Goal: Task Accomplishment & Management: Manage account settings

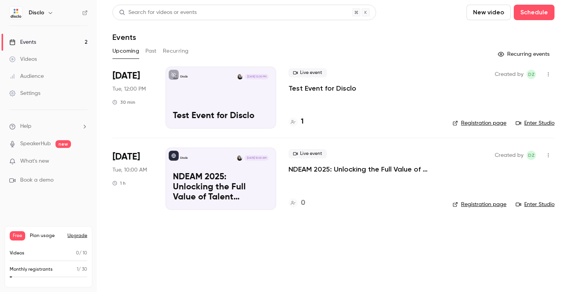
click at [236, 181] on p "NDEAM 2025: Unlocking the Full Value of Talent Through Workplace Accommodations" at bounding box center [221, 188] width 96 height 30
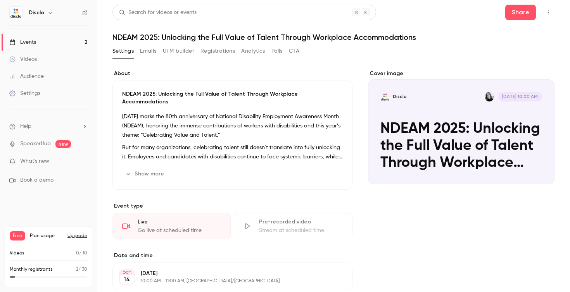
click at [546, 14] on icon "button" at bounding box center [548, 12] width 6 height 5
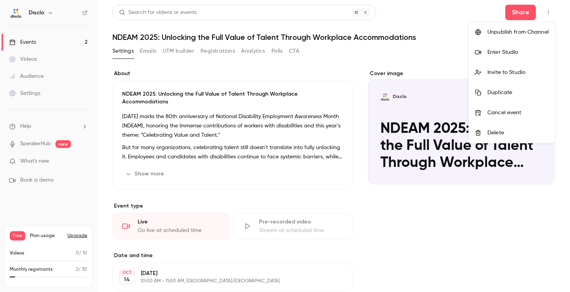
click at [445, 64] on div at bounding box center [285, 146] width 570 height 292
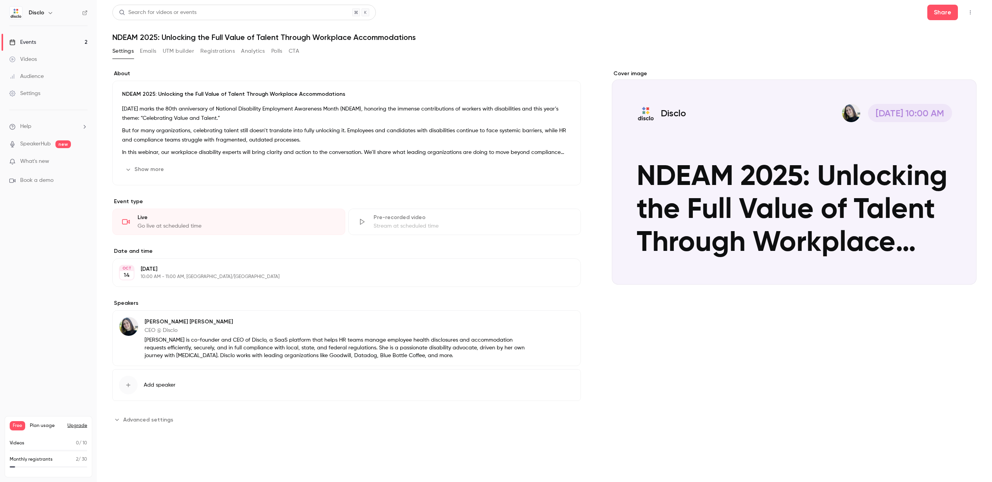
click at [46, 42] on link "Events 2" at bounding box center [48, 42] width 97 height 17
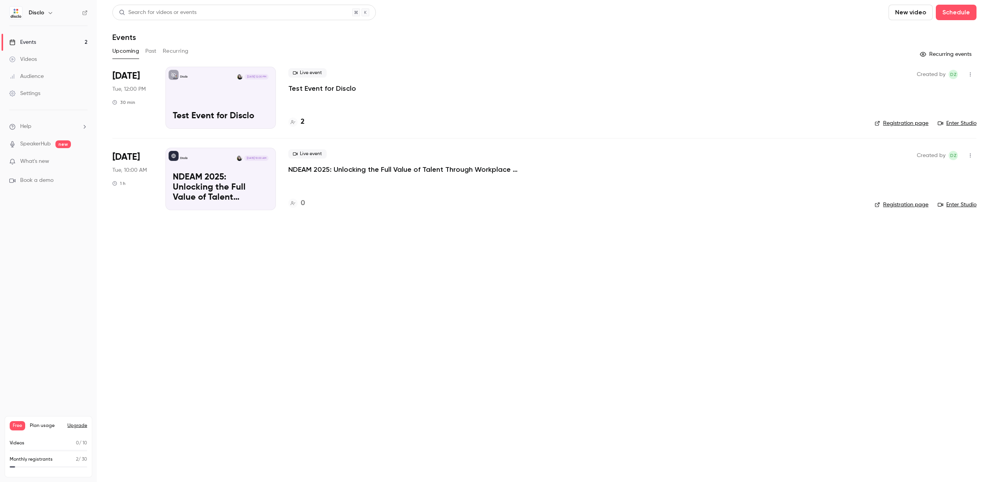
click at [334, 90] on p "Test Event for Disclo" at bounding box center [322, 88] width 68 height 9
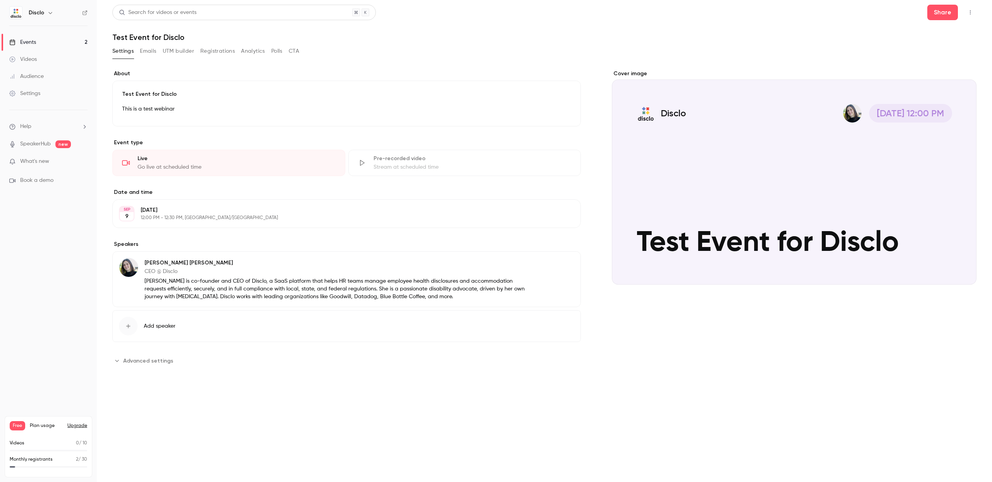
click at [178, 217] on p "12:00 PM - 12:30 PM, [GEOGRAPHIC_DATA]/[GEOGRAPHIC_DATA]" at bounding box center [340, 218] width 399 height 6
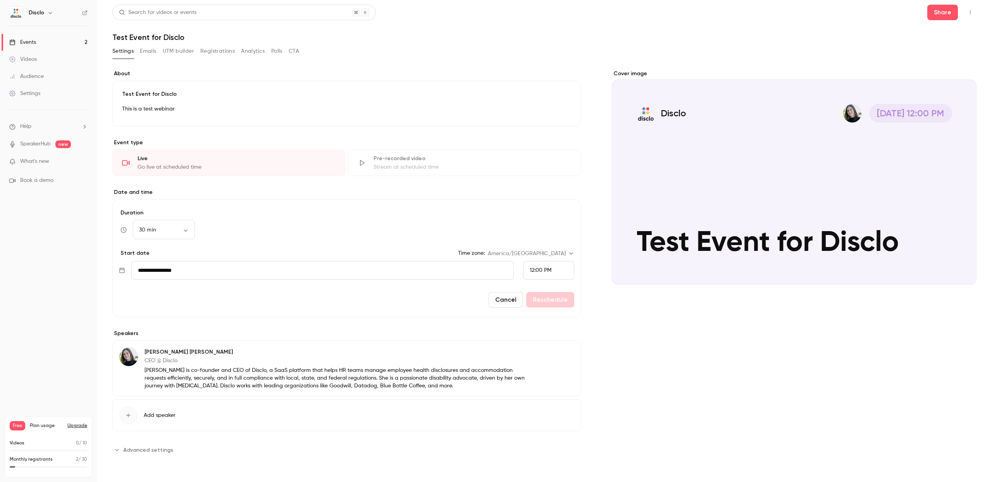
click at [549, 263] on div "12:00 PM" at bounding box center [548, 270] width 51 height 19
click at [545, 151] on span "11:30 AM" at bounding box center [540, 150] width 21 height 5
click at [552, 292] on button "Reschedule" at bounding box center [550, 300] width 48 height 16
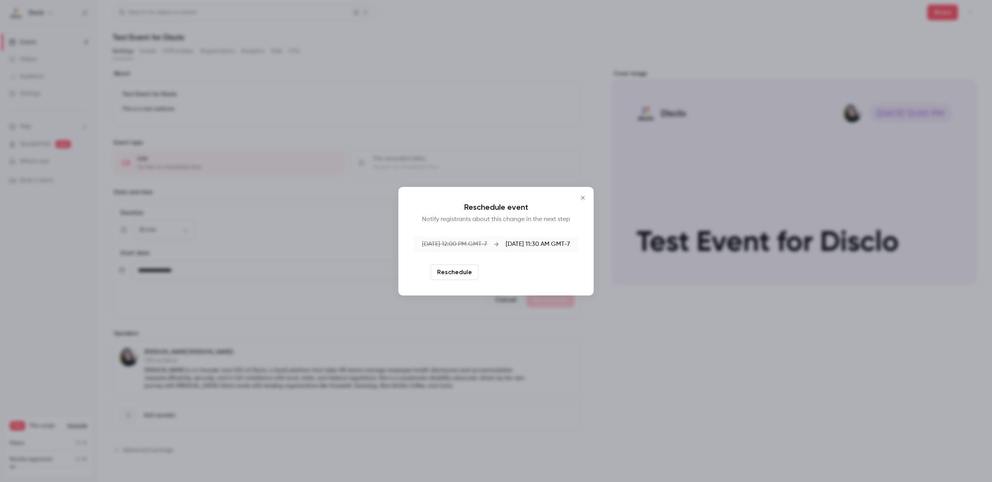
click at [530, 273] on button "Reschedule and notify" at bounding box center [522, 272] width 80 height 16
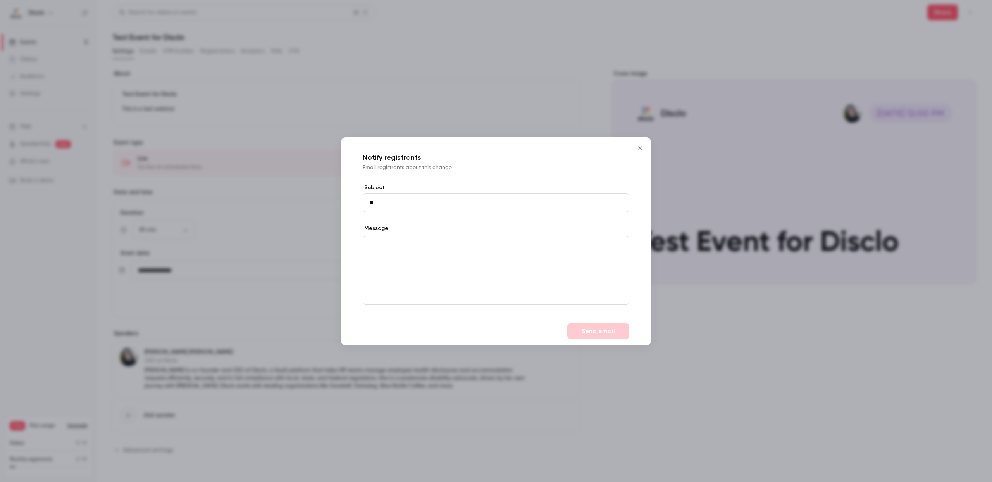
type input "*"
type input "**********"
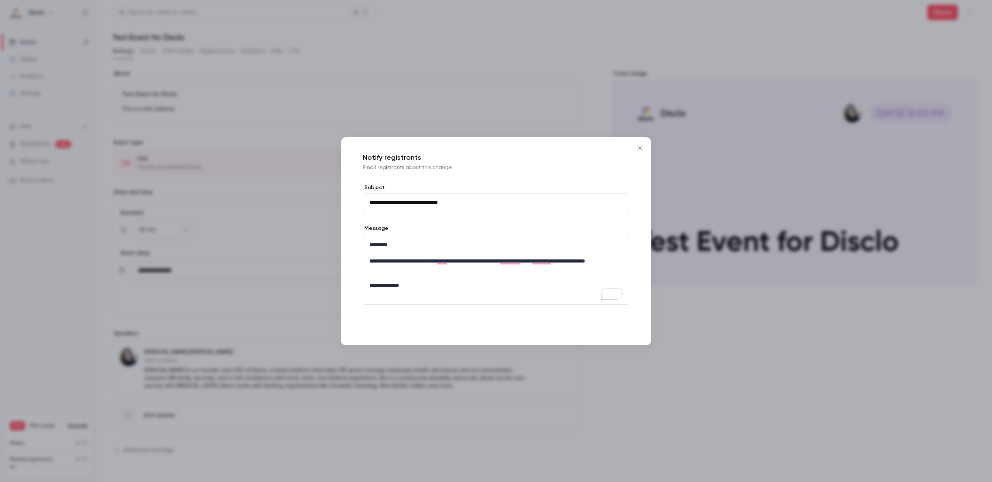
click at [569, 292] on button "Send email" at bounding box center [599, 331] width 62 height 16
